Goal: Book appointment/travel/reservation

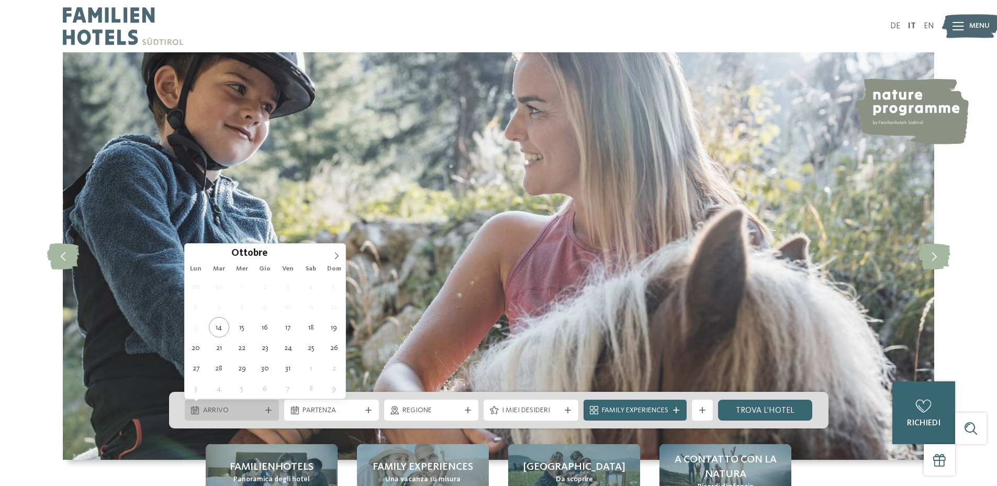
click at [266, 410] on icon at bounding box center [268, 410] width 6 height 6
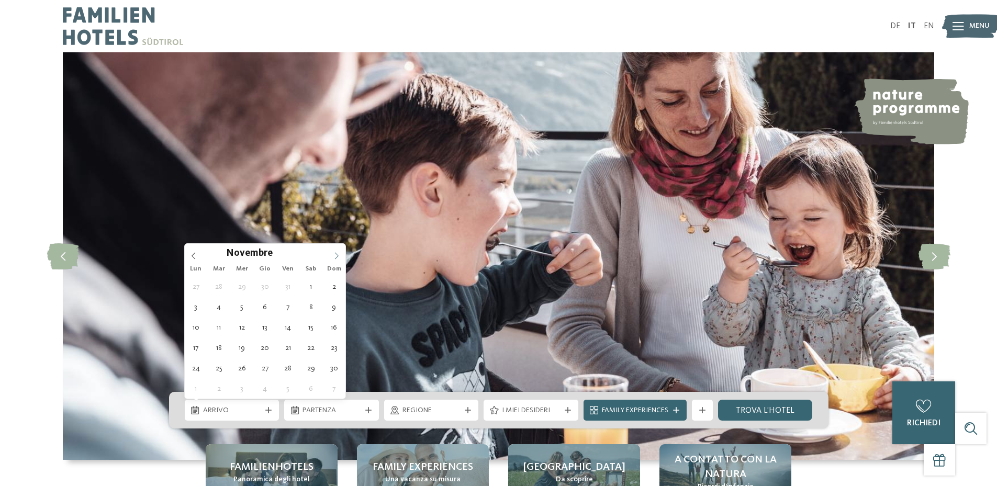
click at [334, 256] on icon at bounding box center [336, 255] width 7 height 7
type div "27.12.2025"
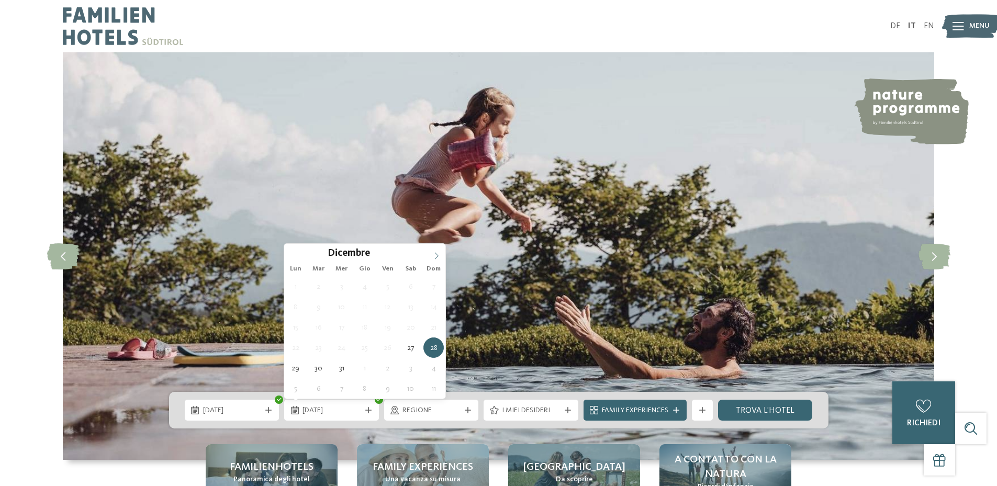
type input "****"
click at [436, 257] on icon at bounding box center [436, 255] width 7 height 7
type div "03.01.2026"
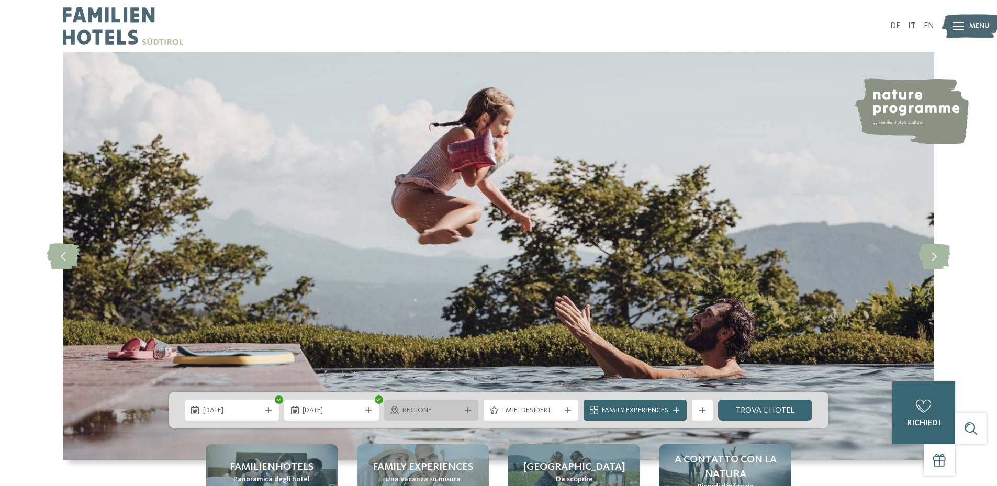
click at [458, 408] on span "Regione" at bounding box center [431, 411] width 58 height 10
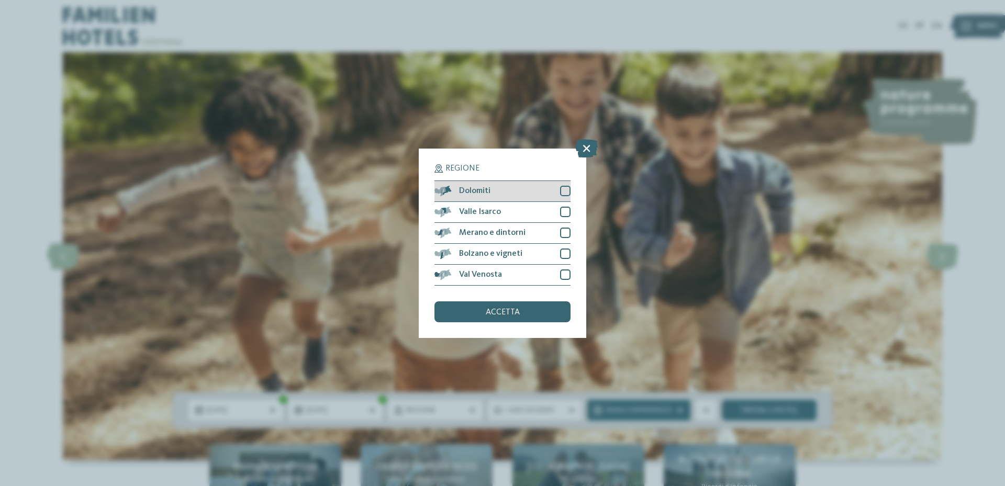
click at [543, 193] on div "Dolomiti" at bounding box center [502, 191] width 136 height 21
click at [529, 313] on div "accetta" at bounding box center [502, 311] width 136 height 21
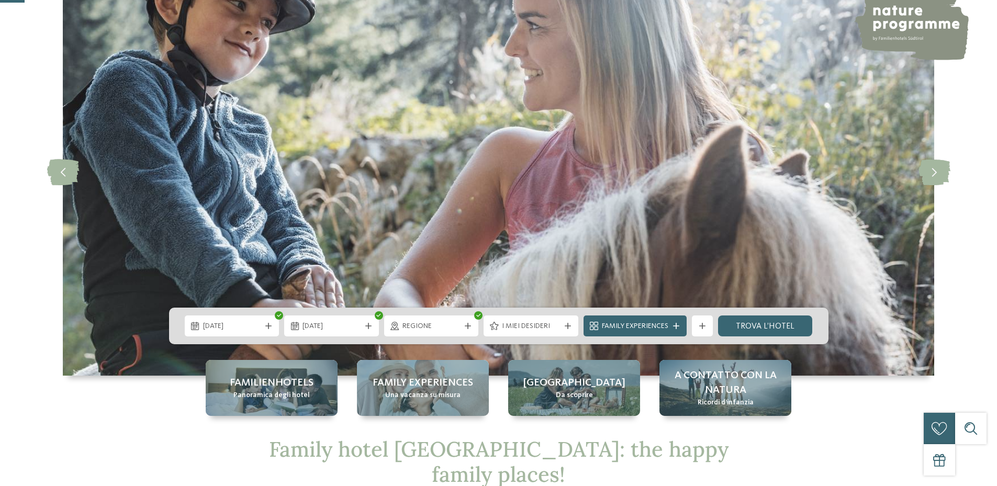
scroll to position [209, 0]
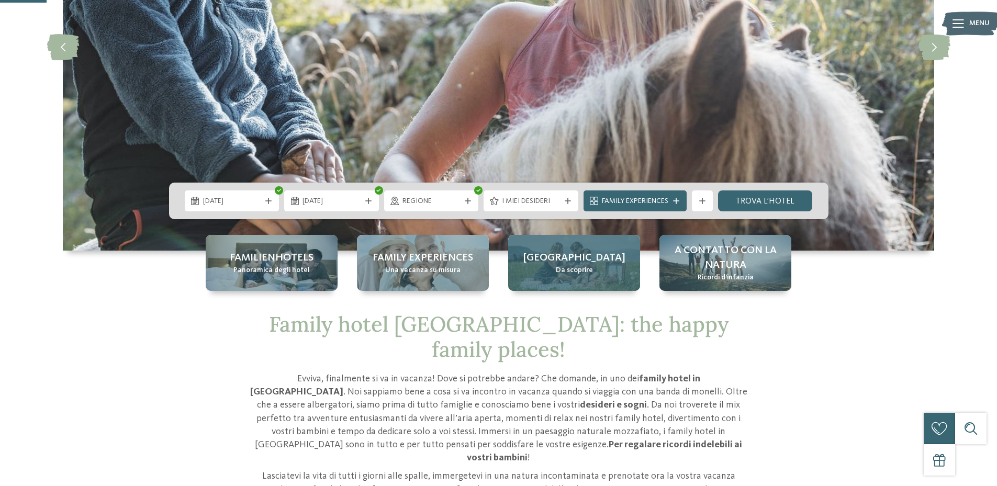
click at [583, 261] on span "[GEOGRAPHIC_DATA]" at bounding box center [574, 258] width 102 height 15
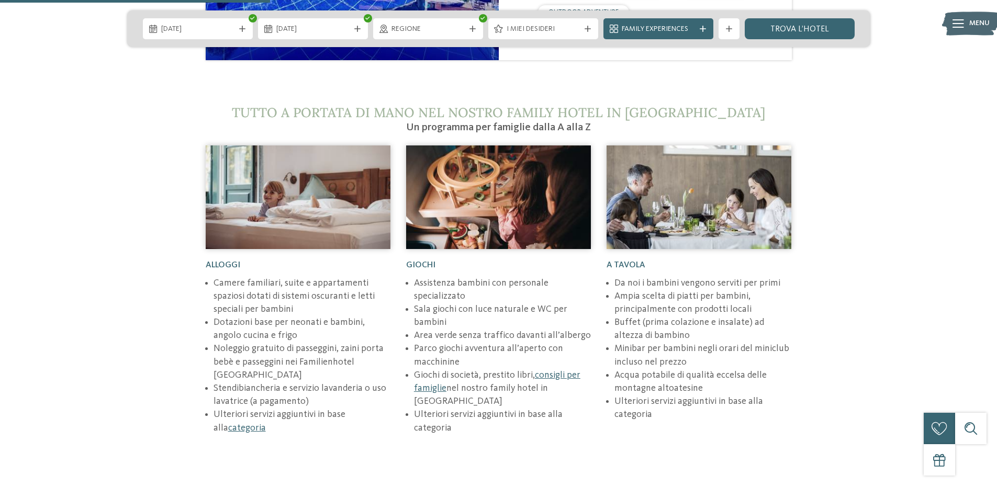
scroll to position [1413, 0]
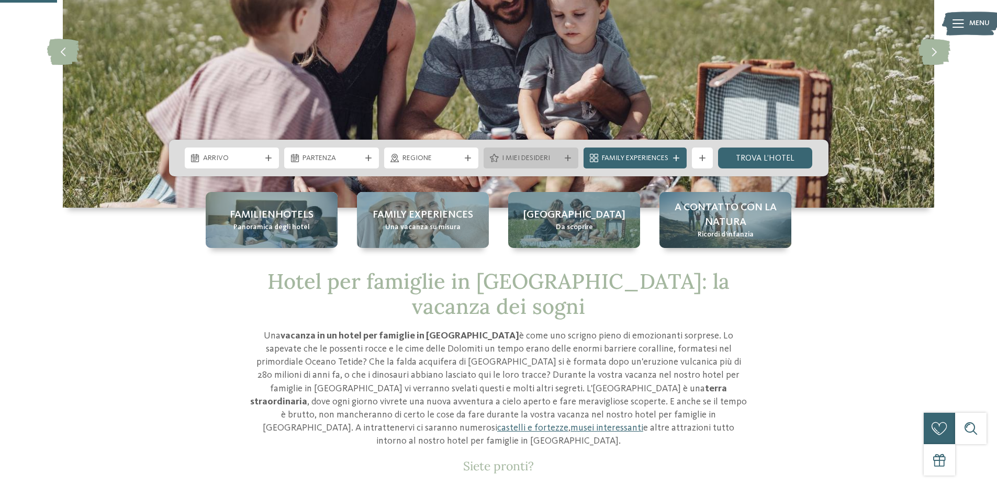
click at [561, 158] on div "I miei desideri" at bounding box center [530, 158] width 63 height 12
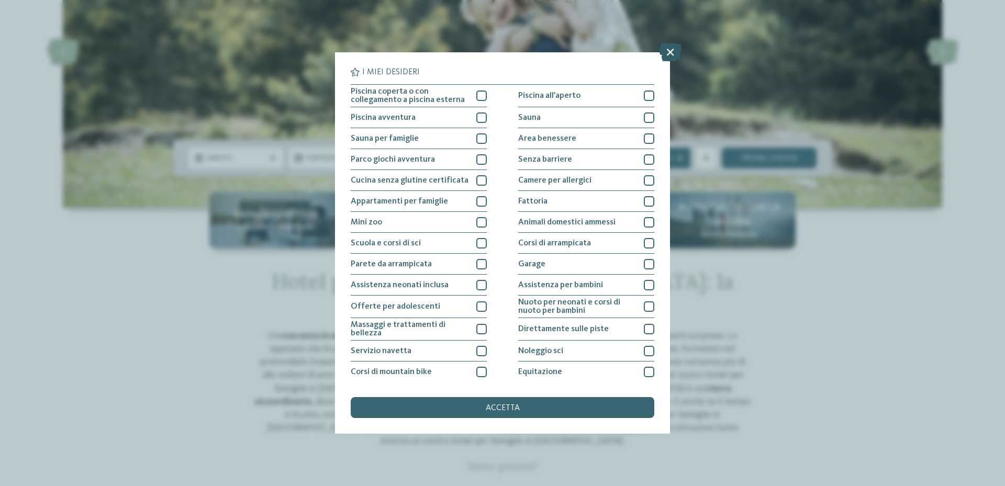
click at [670, 53] on icon at bounding box center [670, 52] width 23 height 18
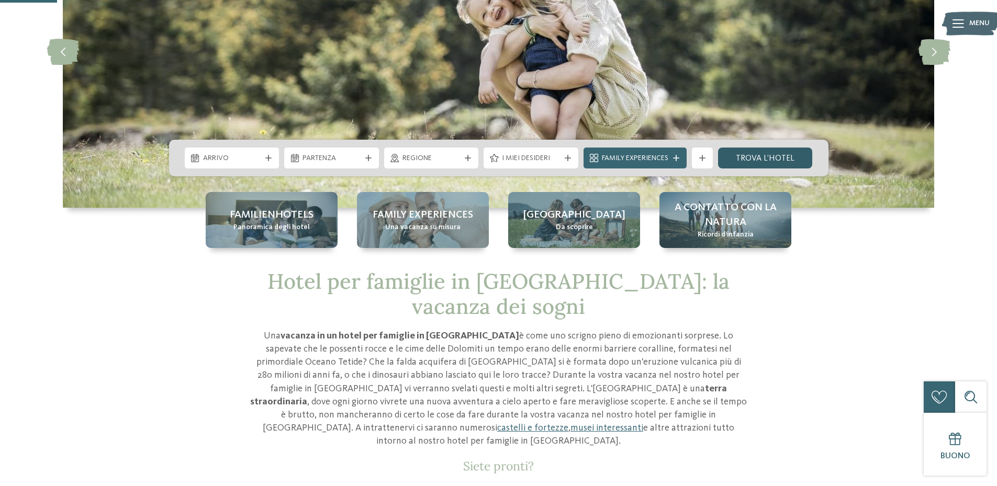
click at [774, 152] on link "trova l’hotel" at bounding box center [765, 158] width 95 height 21
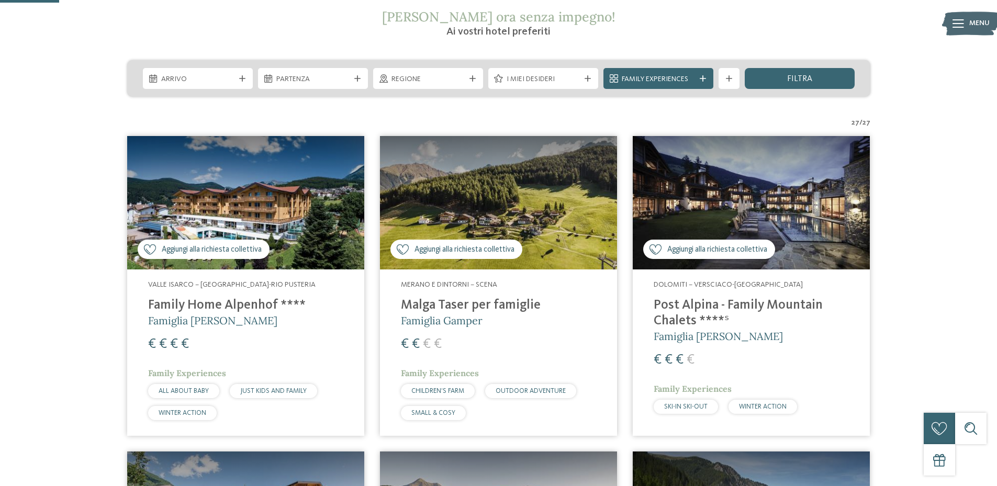
scroll to position [209, 0]
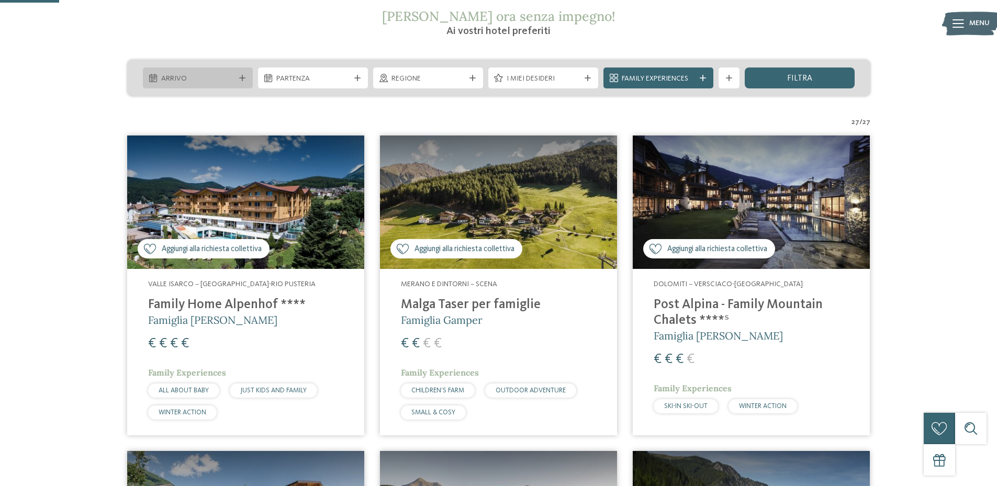
click at [232, 76] on span "Arrivo" at bounding box center [197, 79] width 73 height 10
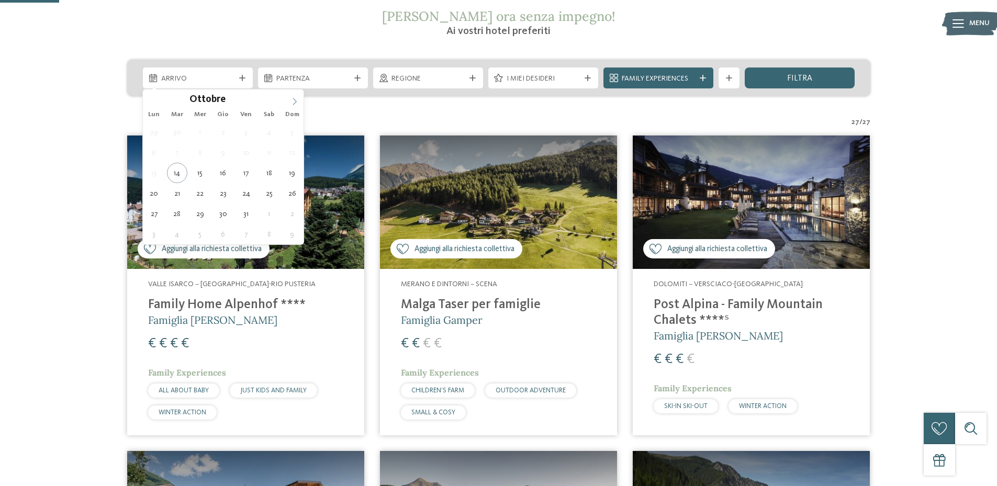
click at [294, 104] on icon at bounding box center [294, 101] width 7 height 7
type div "27.12.2025"
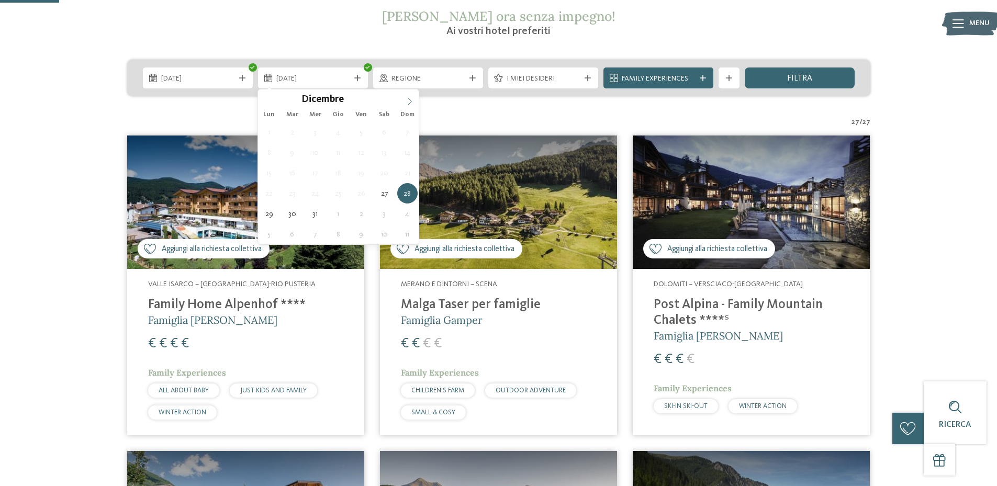
type input "****"
click at [407, 102] on icon at bounding box center [409, 101] width 7 height 7
type div "03.01.2026"
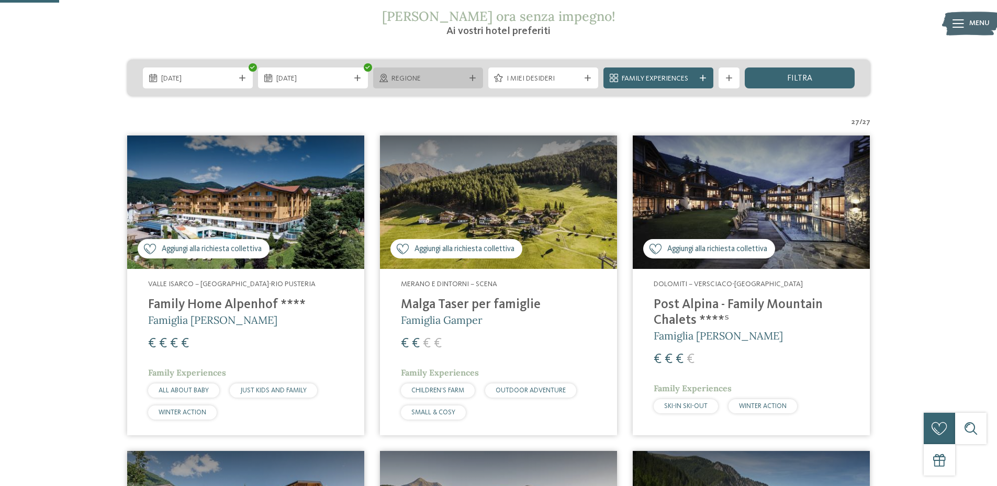
click at [408, 73] on div "Regione" at bounding box center [428, 79] width 78 height 12
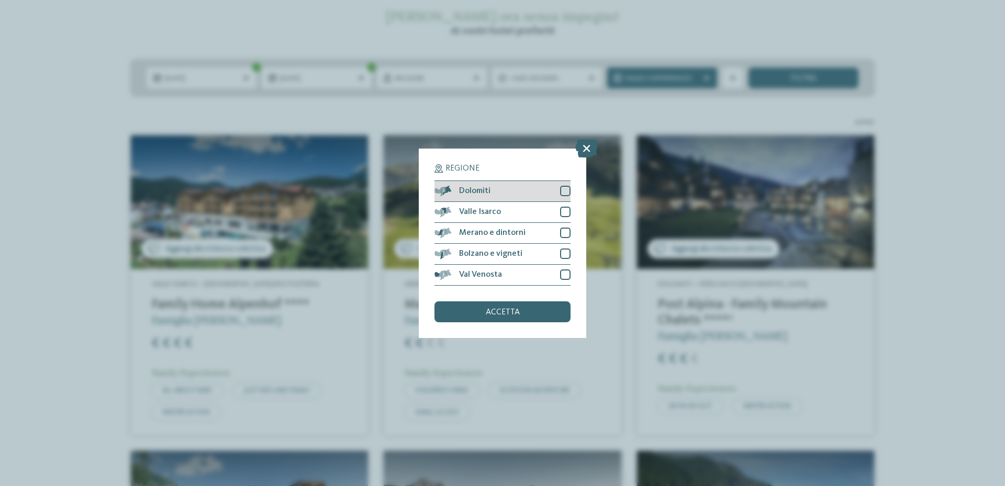
click at [462, 190] on span "Dolomiti" at bounding box center [474, 191] width 31 height 8
click at [494, 310] on span "accetta" at bounding box center [503, 312] width 34 height 8
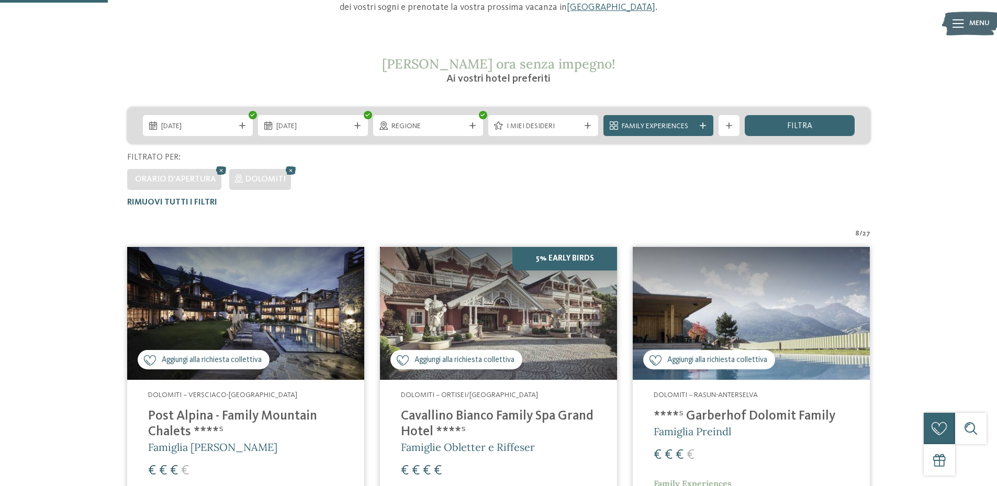
scroll to position [186, 0]
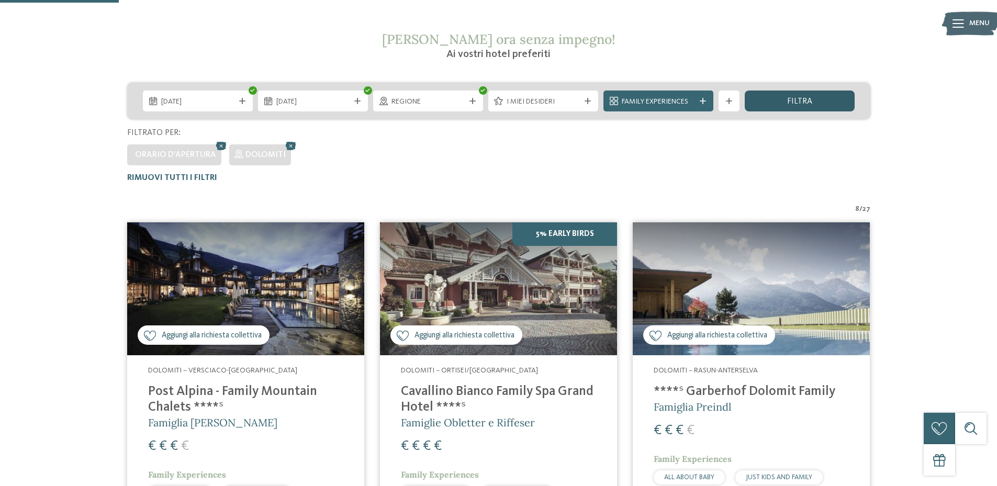
click at [795, 103] on span "filtra" at bounding box center [799, 101] width 25 height 8
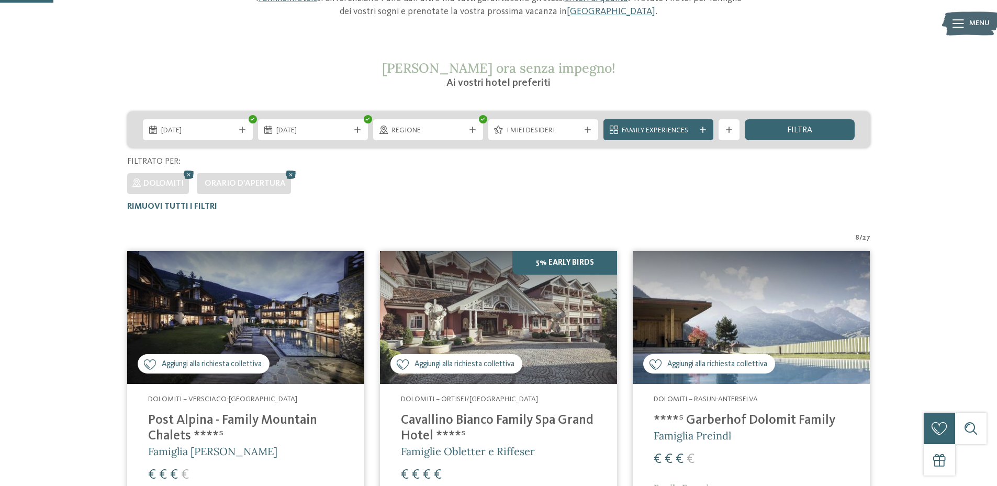
scroll to position [82, 0]
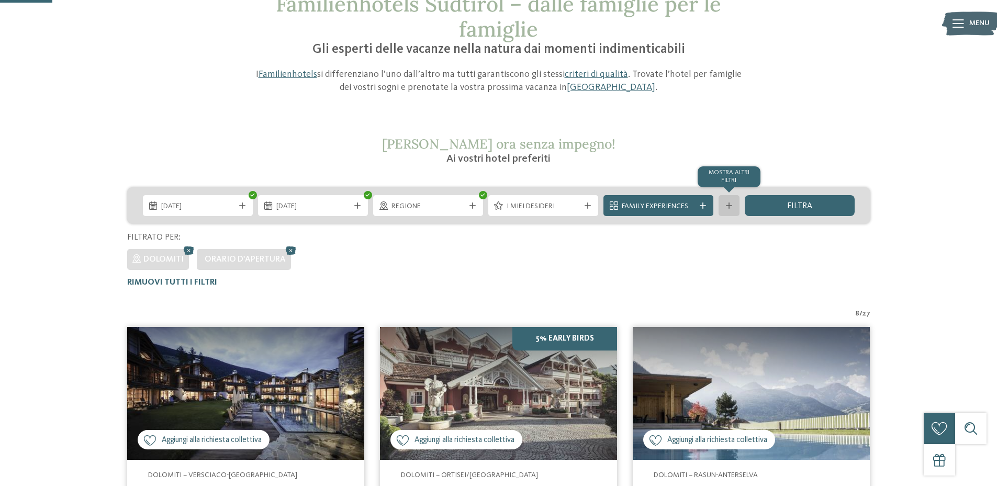
click at [732, 207] on icon at bounding box center [729, 206] width 6 height 6
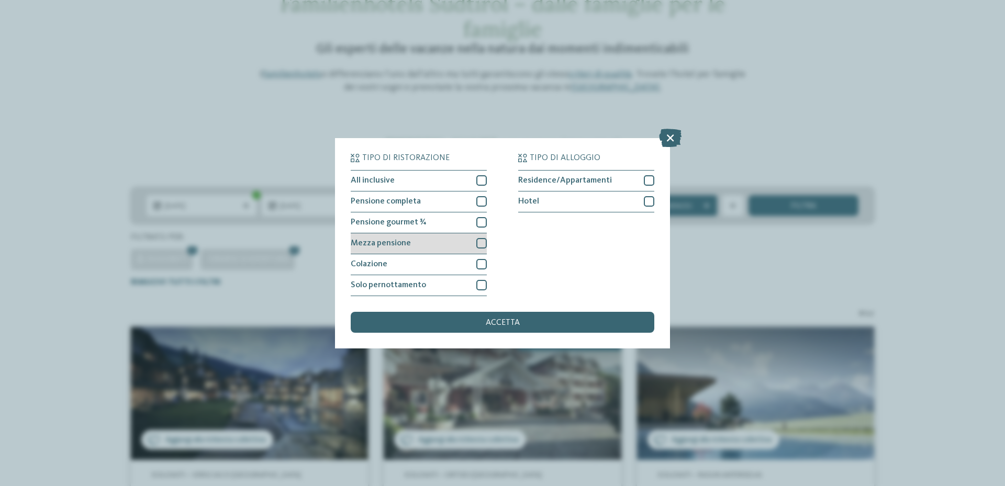
click at [480, 243] on div at bounding box center [481, 243] width 10 height 10
click at [478, 262] on div at bounding box center [481, 264] width 10 height 10
click at [545, 324] on div "accetta" at bounding box center [502, 322] width 303 height 21
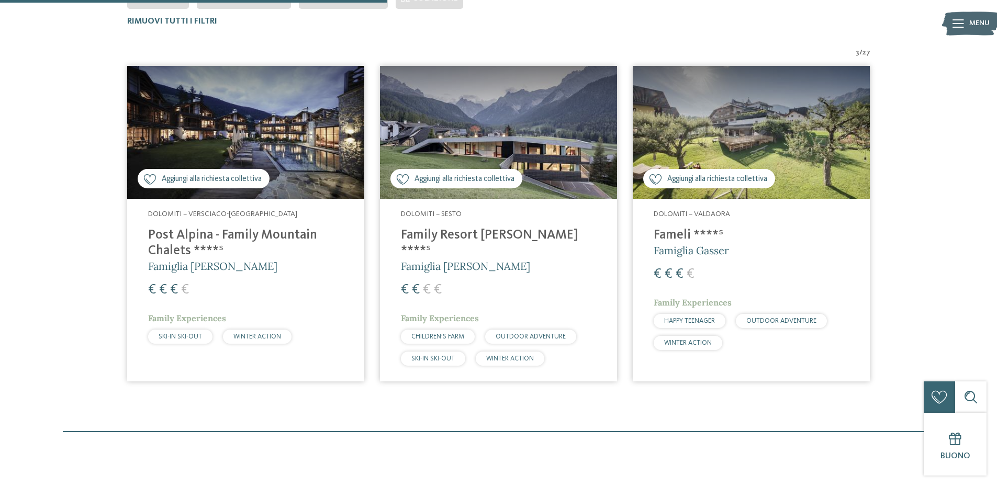
scroll to position [343, 0]
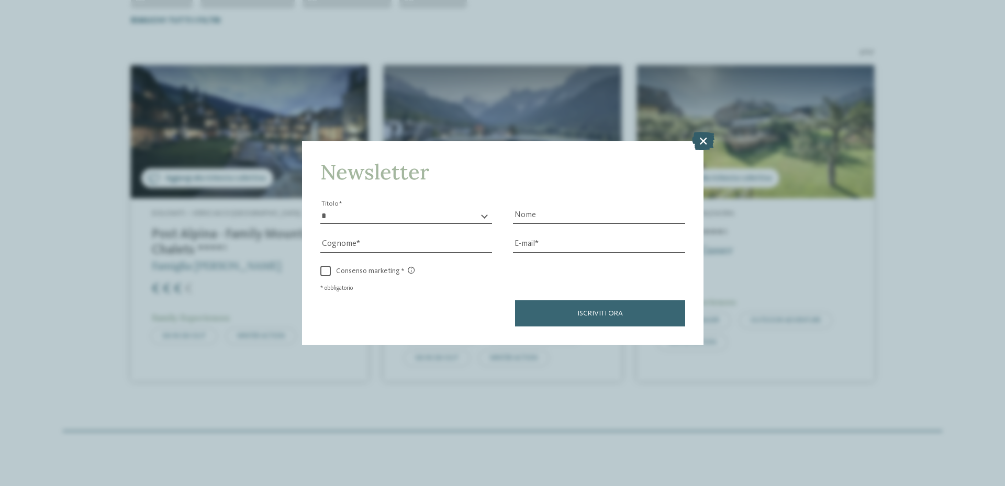
click at [705, 143] on icon at bounding box center [703, 141] width 23 height 18
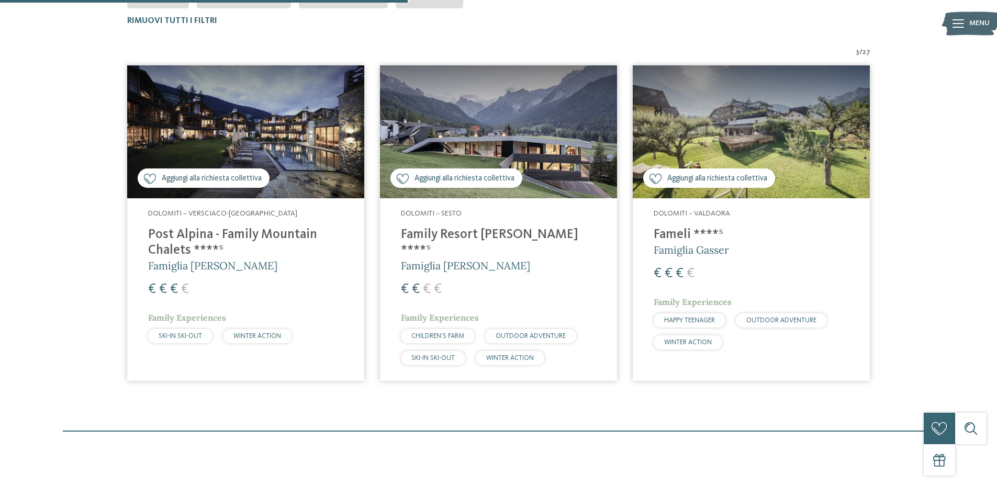
click at [286, 148] on img at bounding box center [245, 131] width 237 height 133
click at [959, 26] on icon at bounding box center [958, 23] width 12 height 8
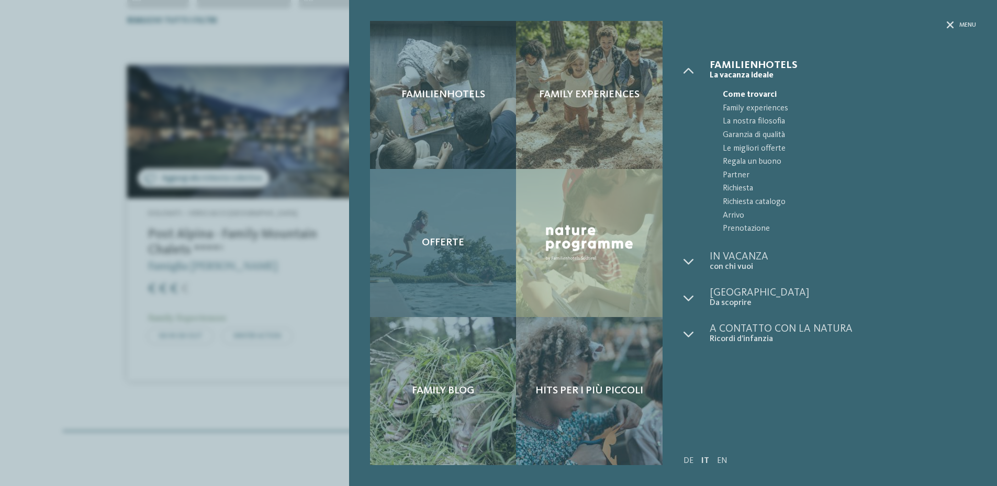
click at [474, 235] on div "Offerte" at bounding box center [443, 243] width 147 height 148
